Goal: Task Accomplishment & Management: Manage account settings

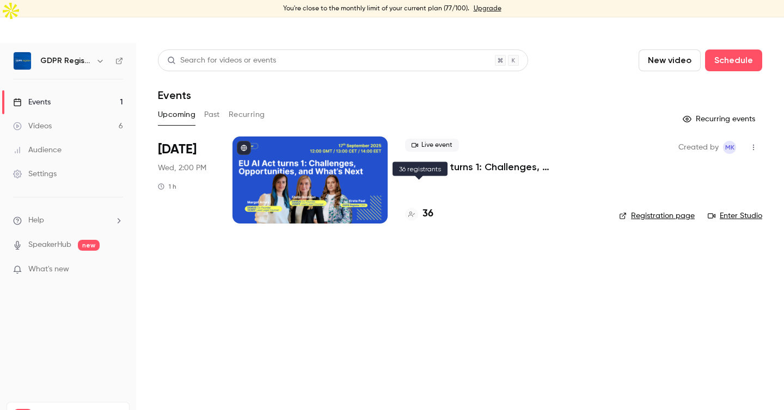
click at [424, 207] on h4 "36" at bounding box center [427, 214] width 11 height 15
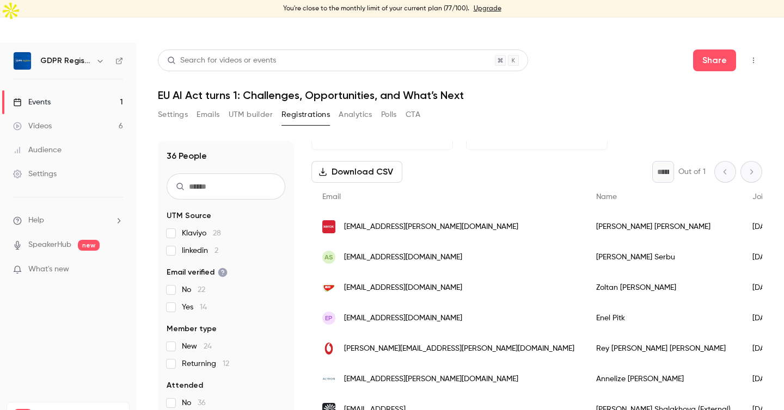
scroll to position [34, 0]
click at [446, 272] on div "[EMAIL_ADDRESS][DOMAIN_NAME]" at bounding box center [448, 287] width 274 height 30
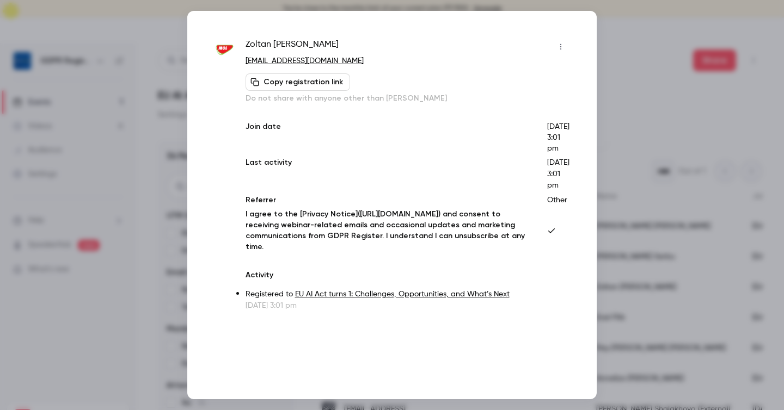
click at [604, 79] on div at bounding box center [392, 205] width 784 height 410
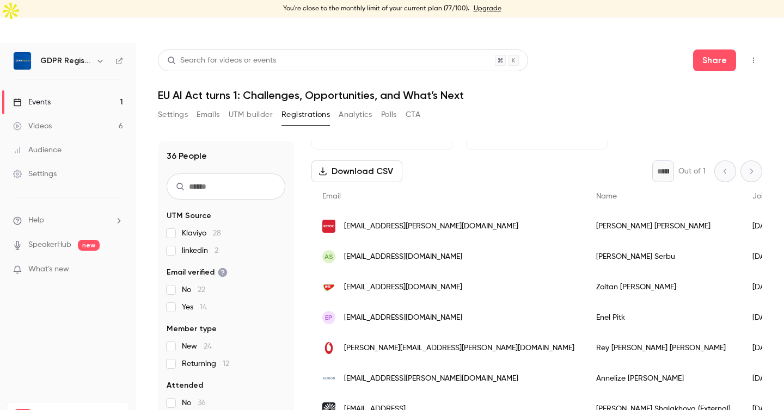
click at [198, 228] on span "Klaviyo 28" at bounding box center [201, 233] width 39 height 11
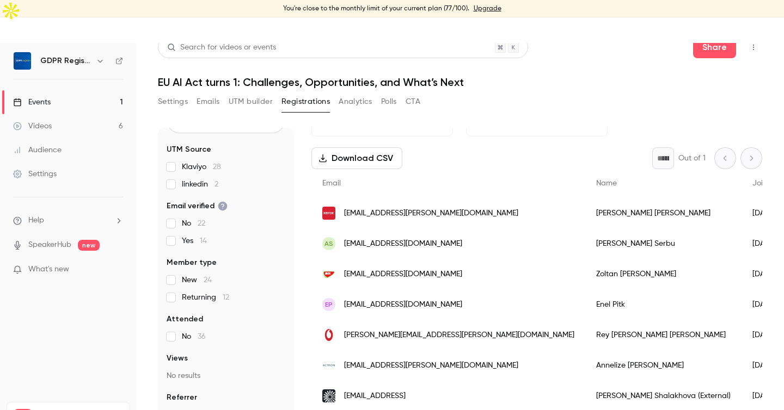
scroll to position [0, 0]
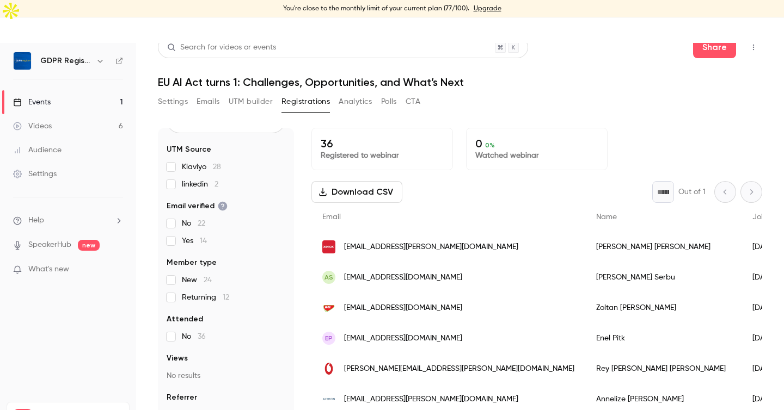
click at [174, 93] on button "Settings" at bounding box center [173, 101] width 30 height 17
